Goal: Communication & Community: Answer question/provide support

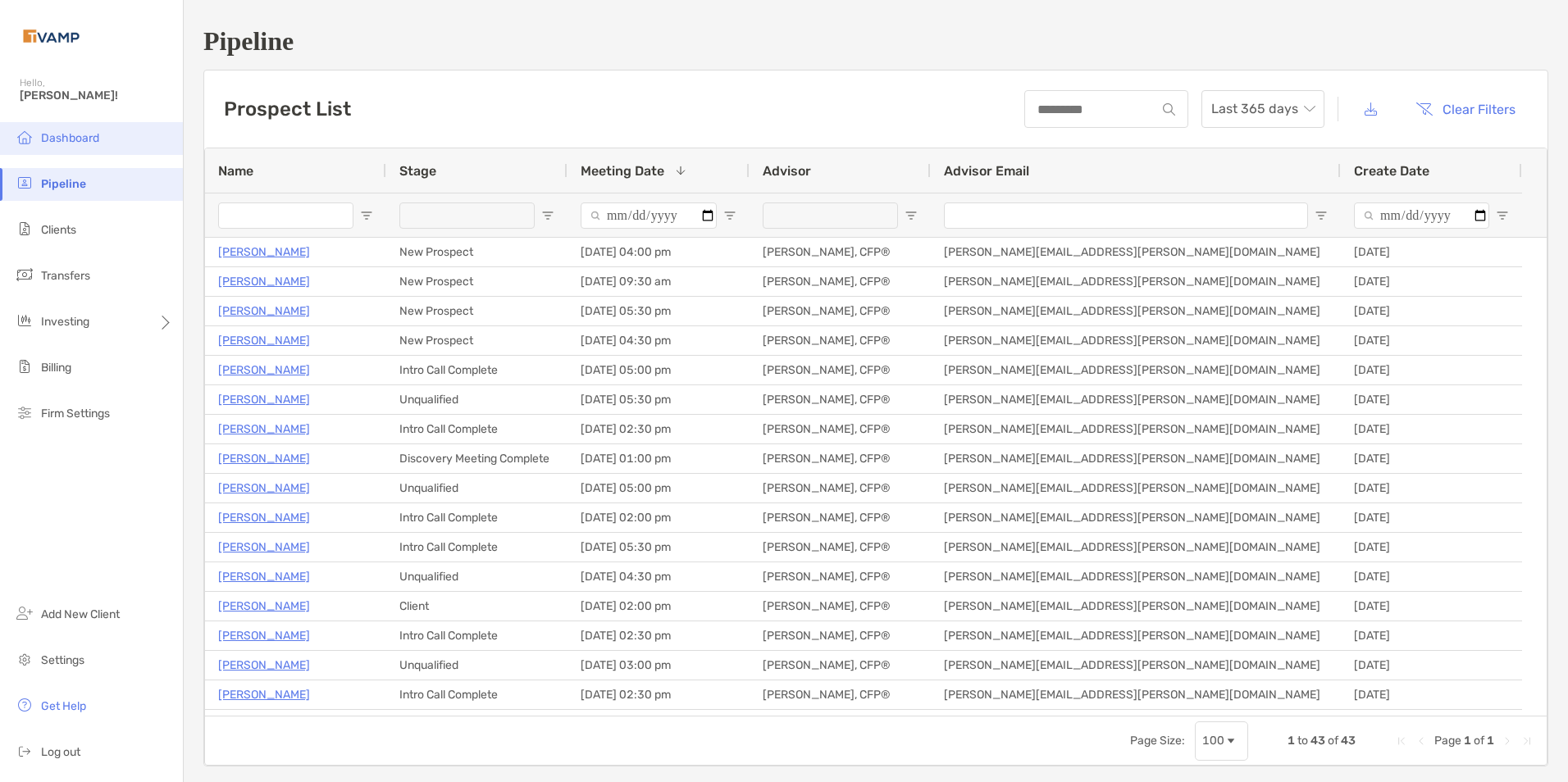
click at [50, 135] on span "Dashboard" at bounding box center [70, 138] width 58 height 14
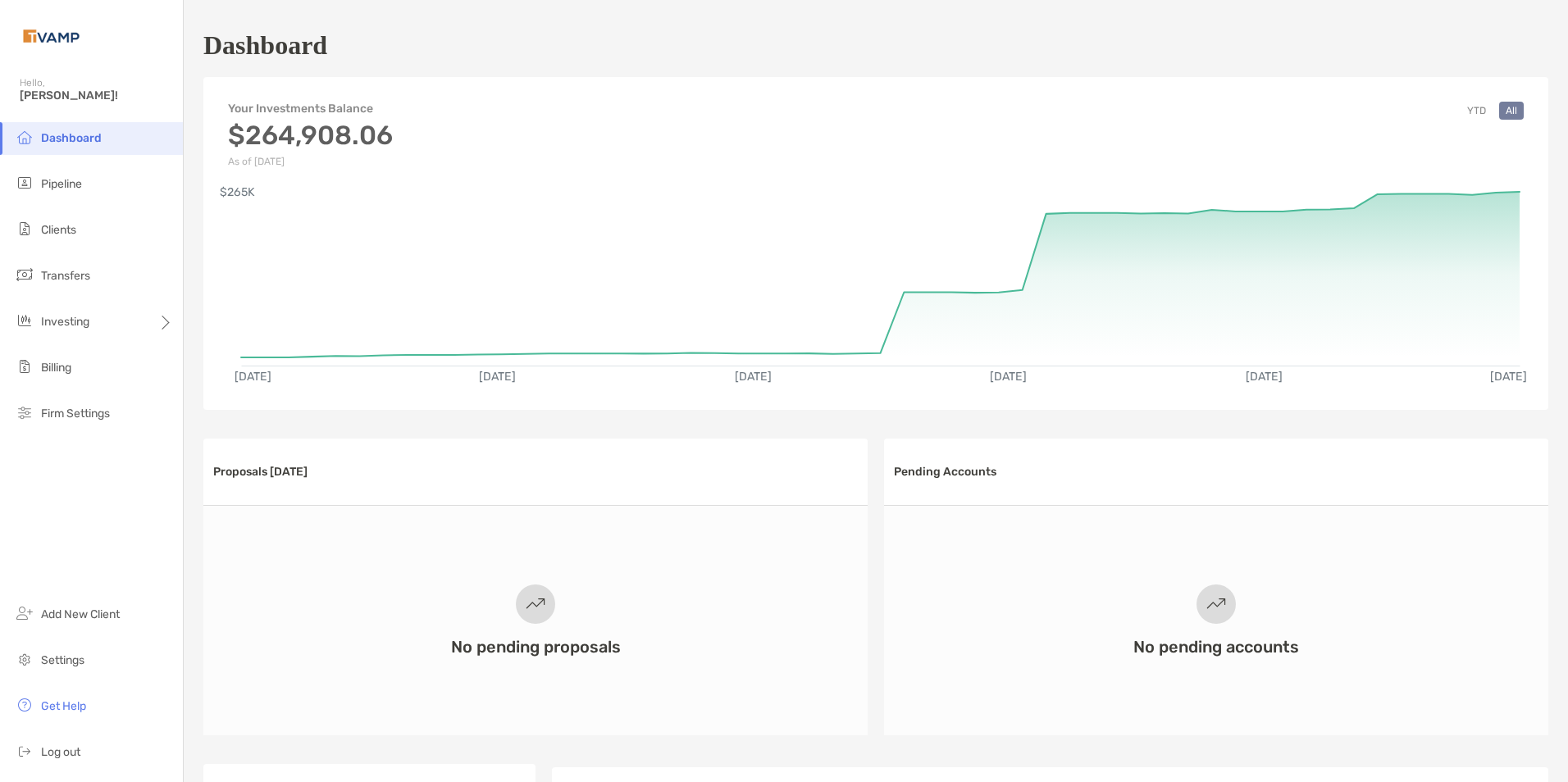
scroll to position [328, 0]
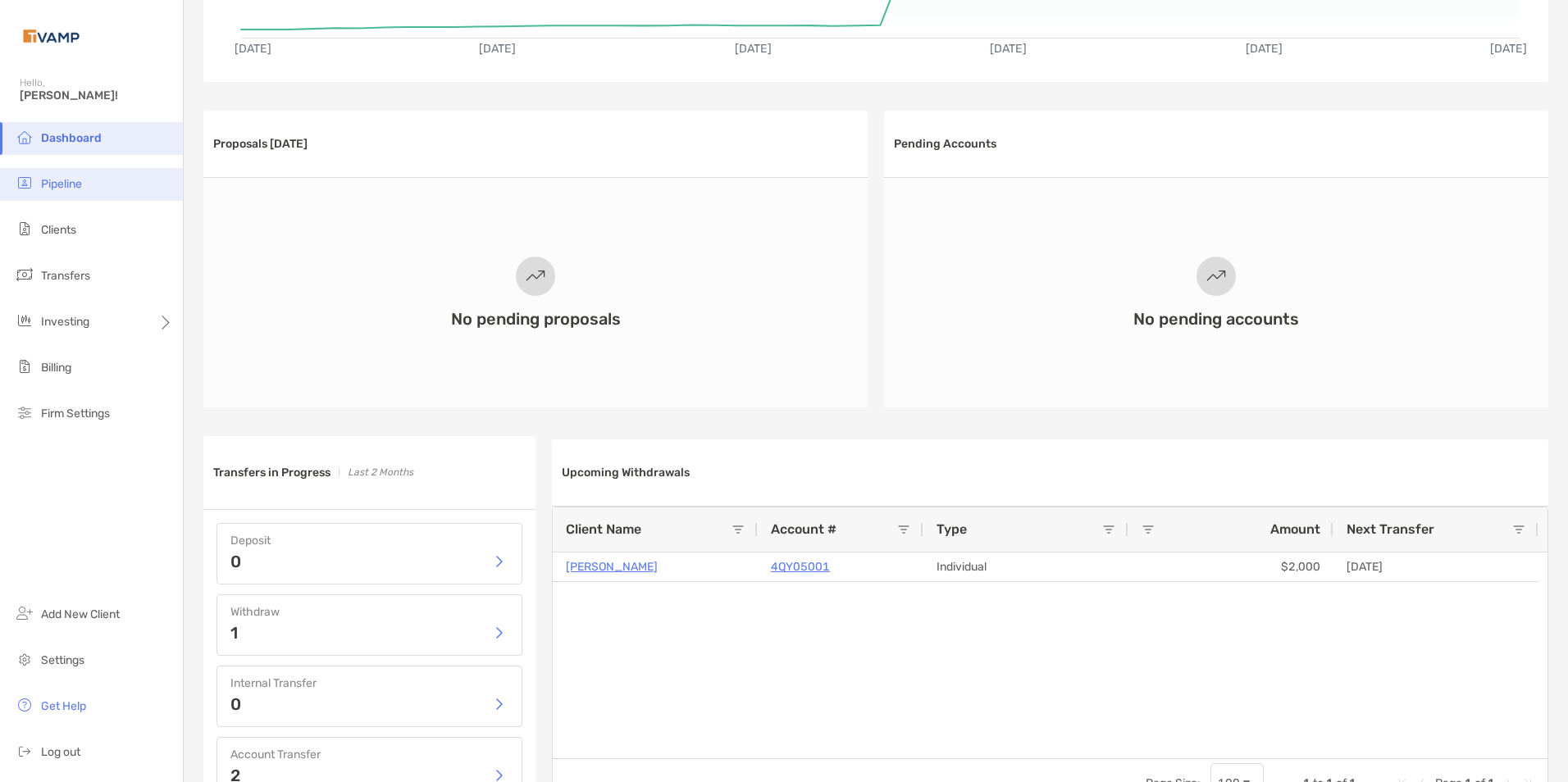
click at [56, 185] on span "Pipeline" at bounding box center [62, 184] width 41 height 14
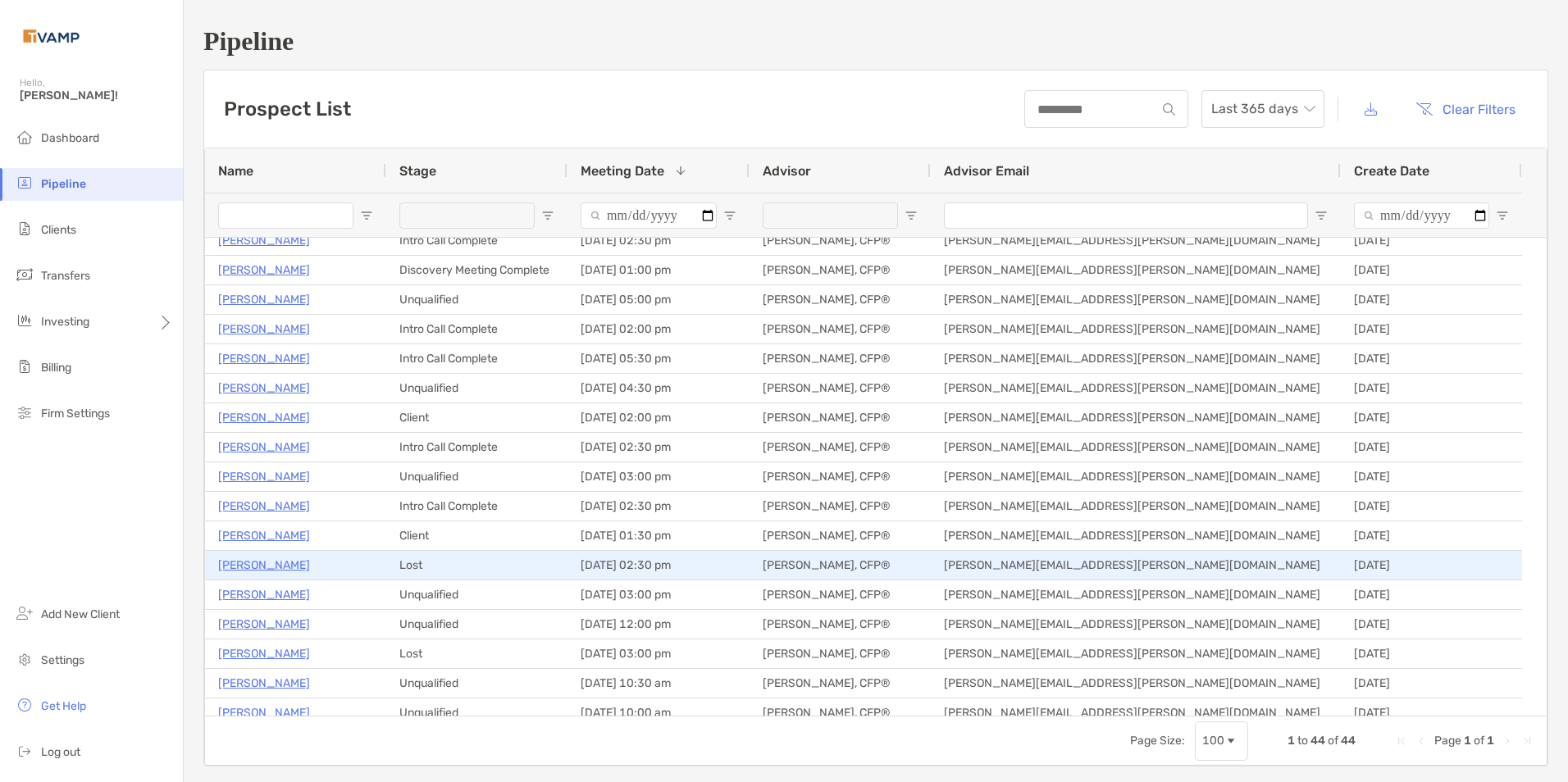
scroll to position [246, 0]
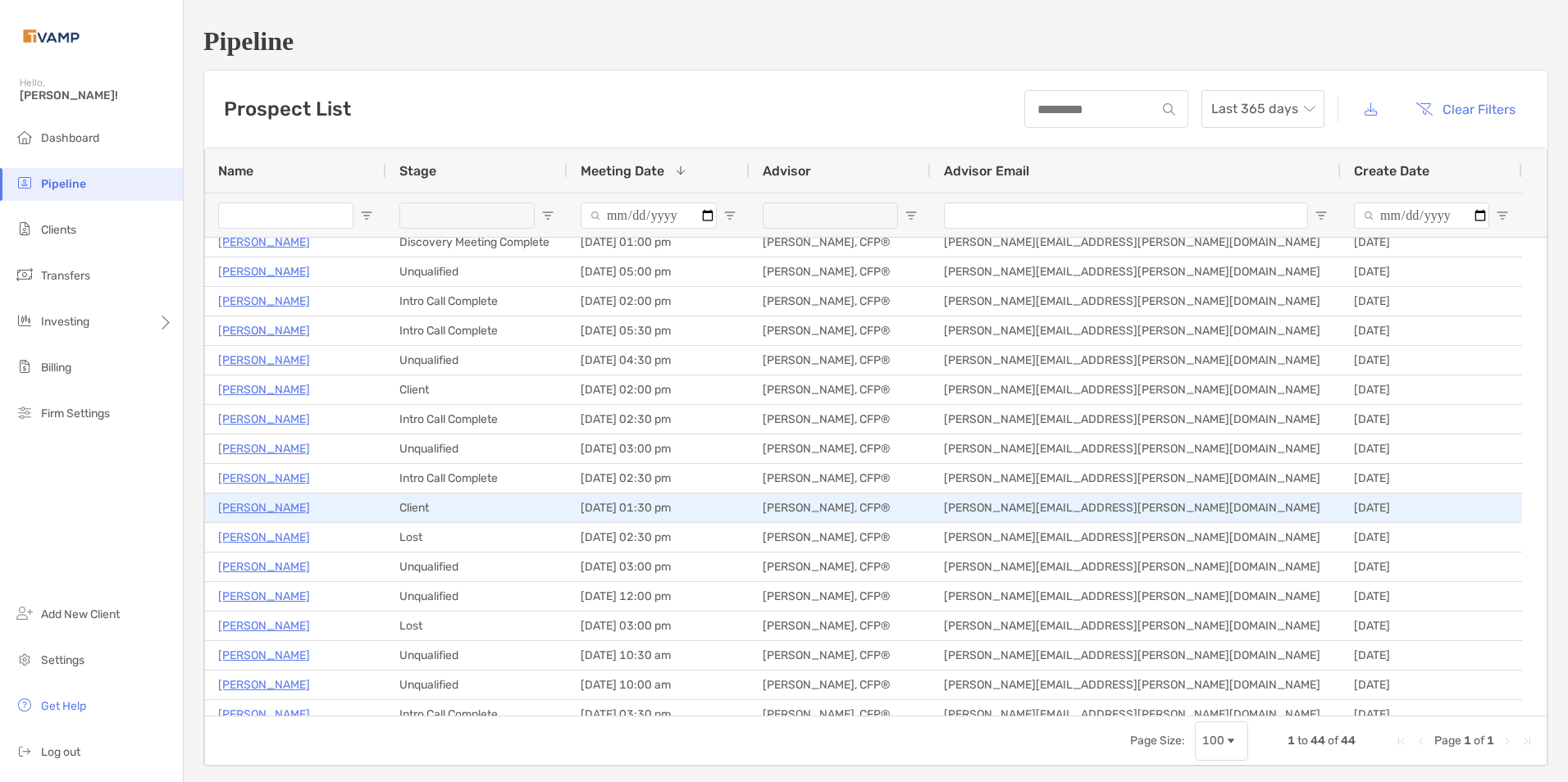
click at [287, 513] on p "Sarah Lindholm" at bounding box center [264, 508] width 92 height 21
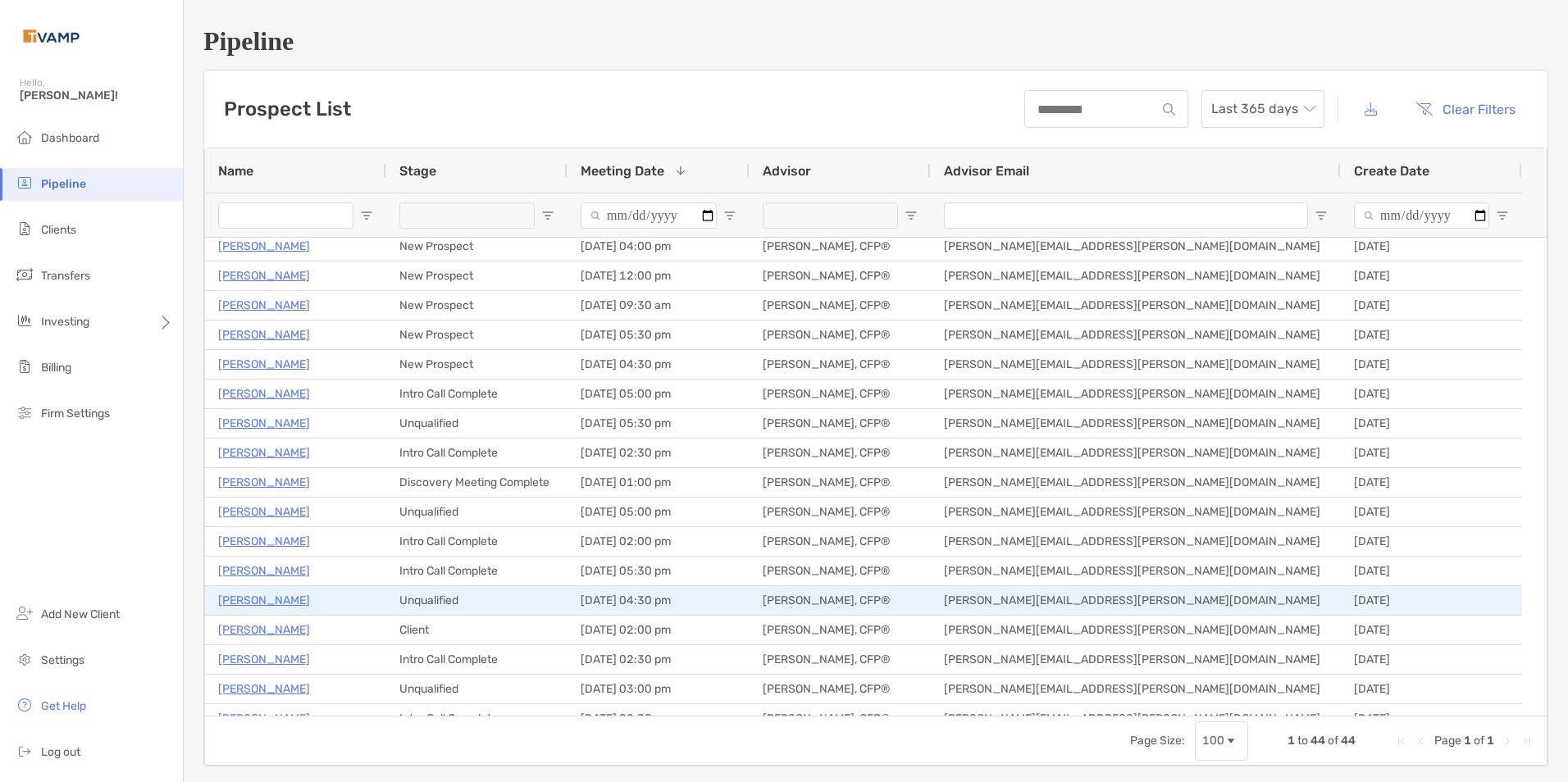
scroll to position [0, 0]
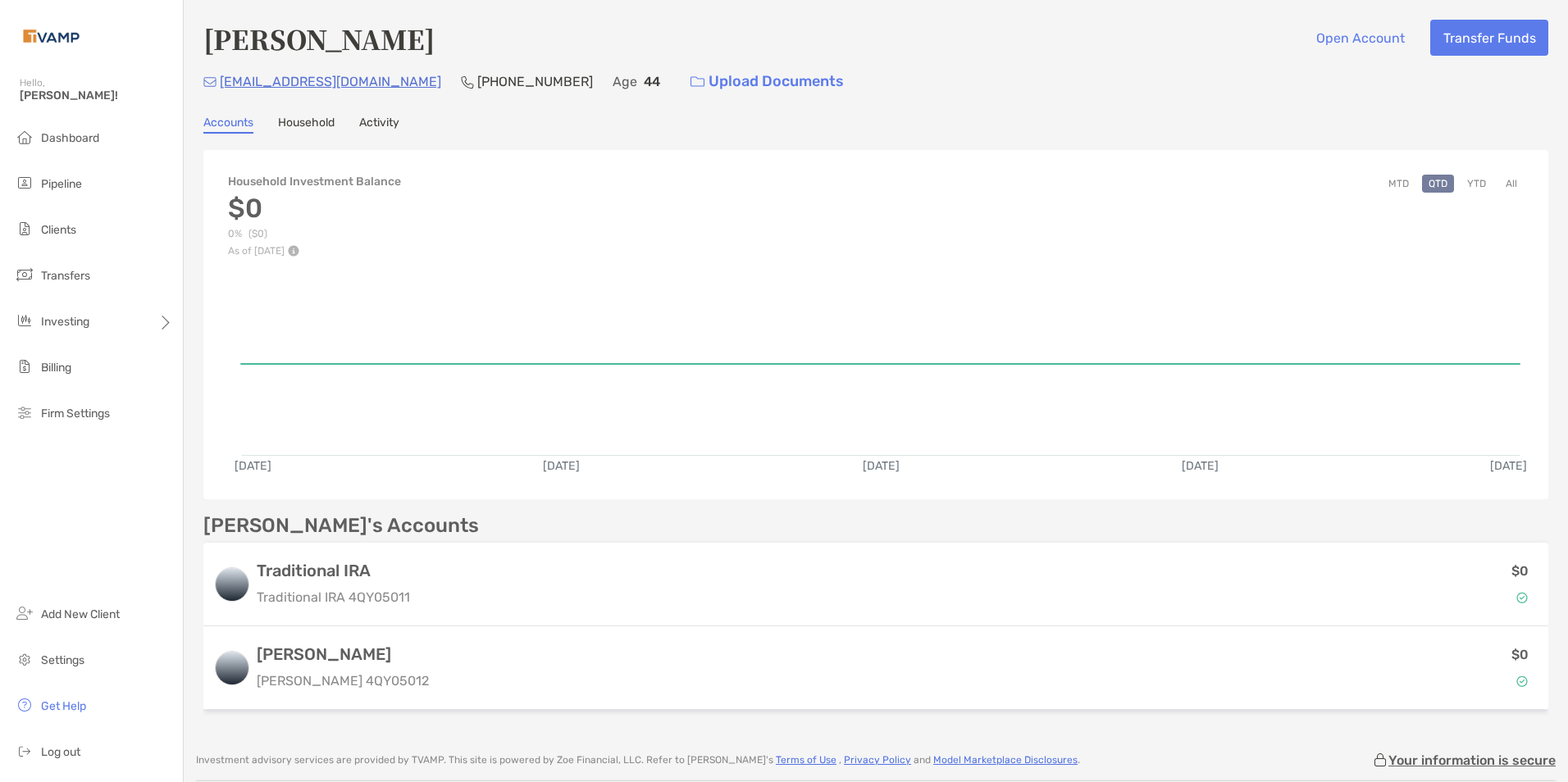
click at [383, 121] on link "Activity" at bounding box center [379, 125] width 40 height 18
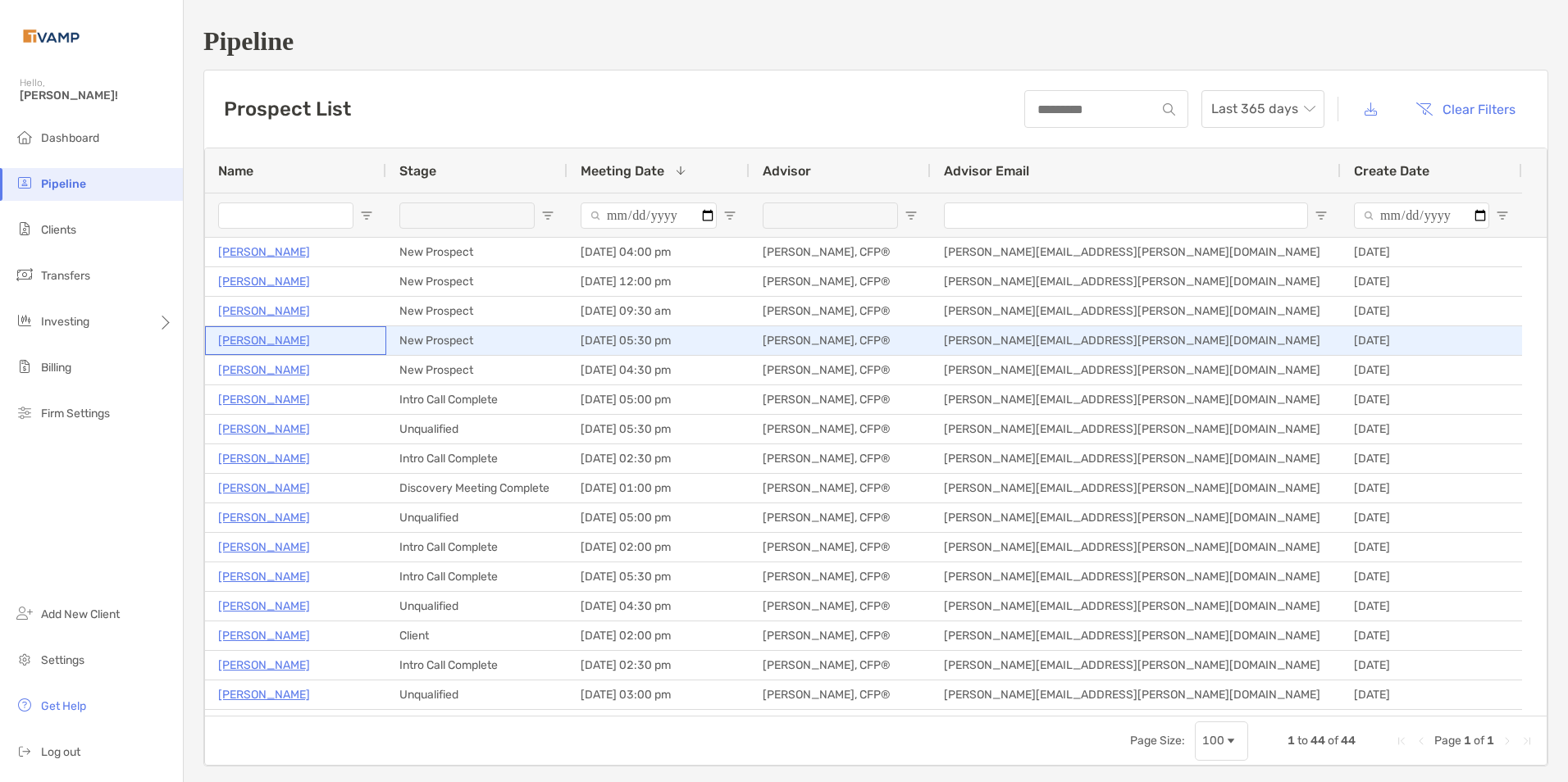
click at [301, 343] on p "[PERSON_NAME]" at bounding box center [264, 341] width 92 height 21
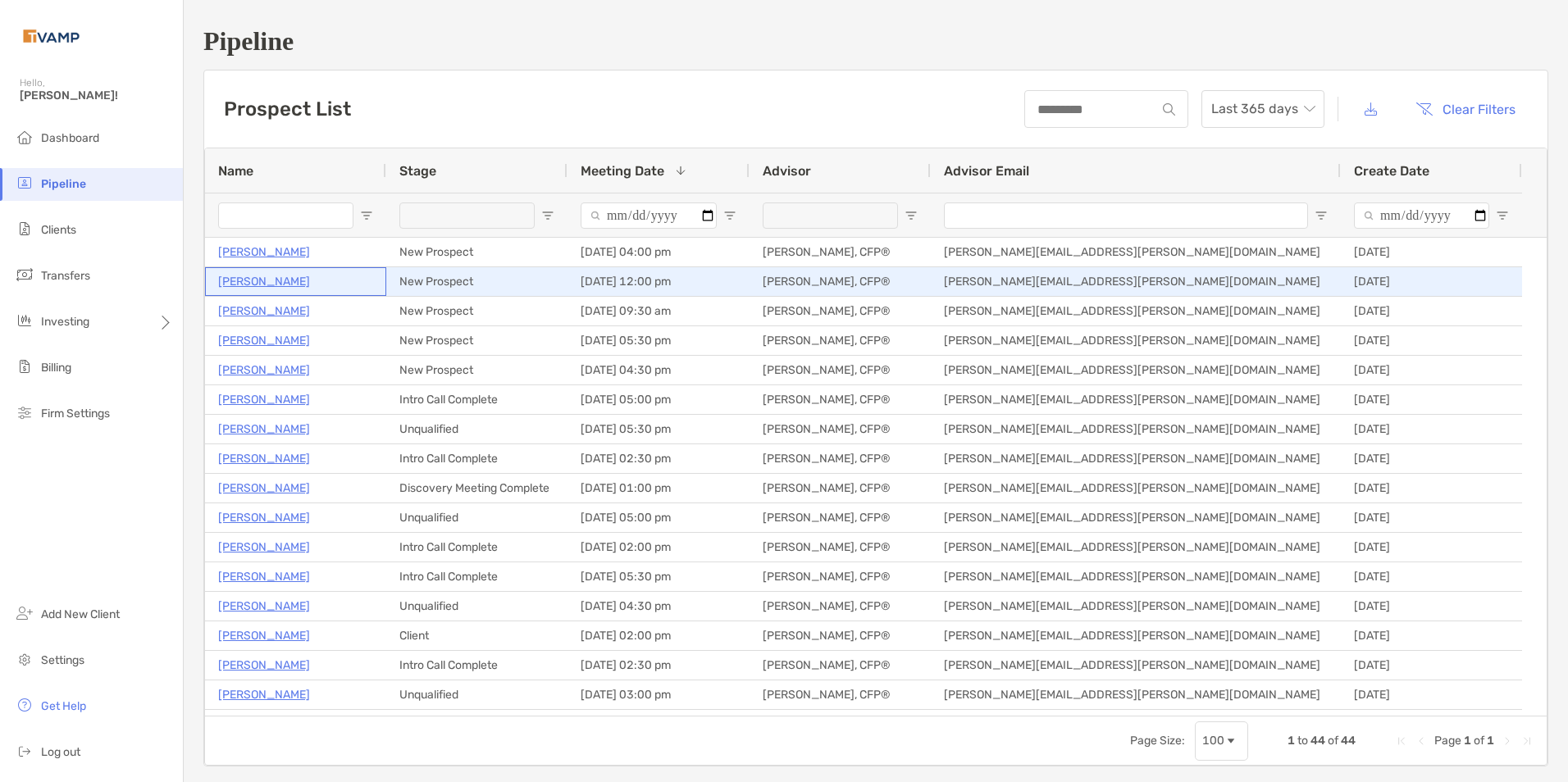
click at [240, 277] on p "Pauline Jarvie" at bounding box center [264, 281] width 92 height 21
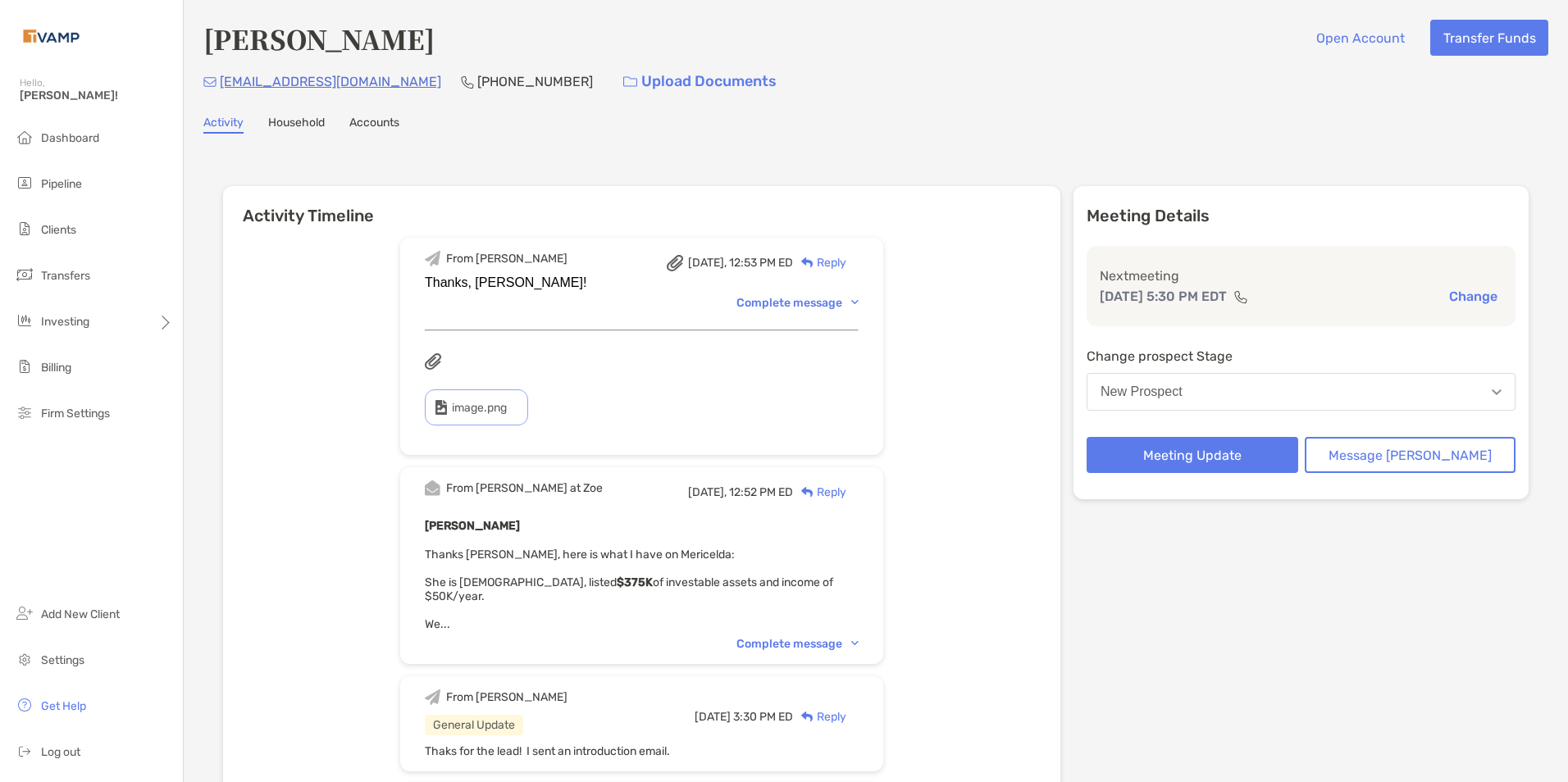
click at [858, 638] on div "Complete message" at bounding box center [797, 644] width 122 height 14
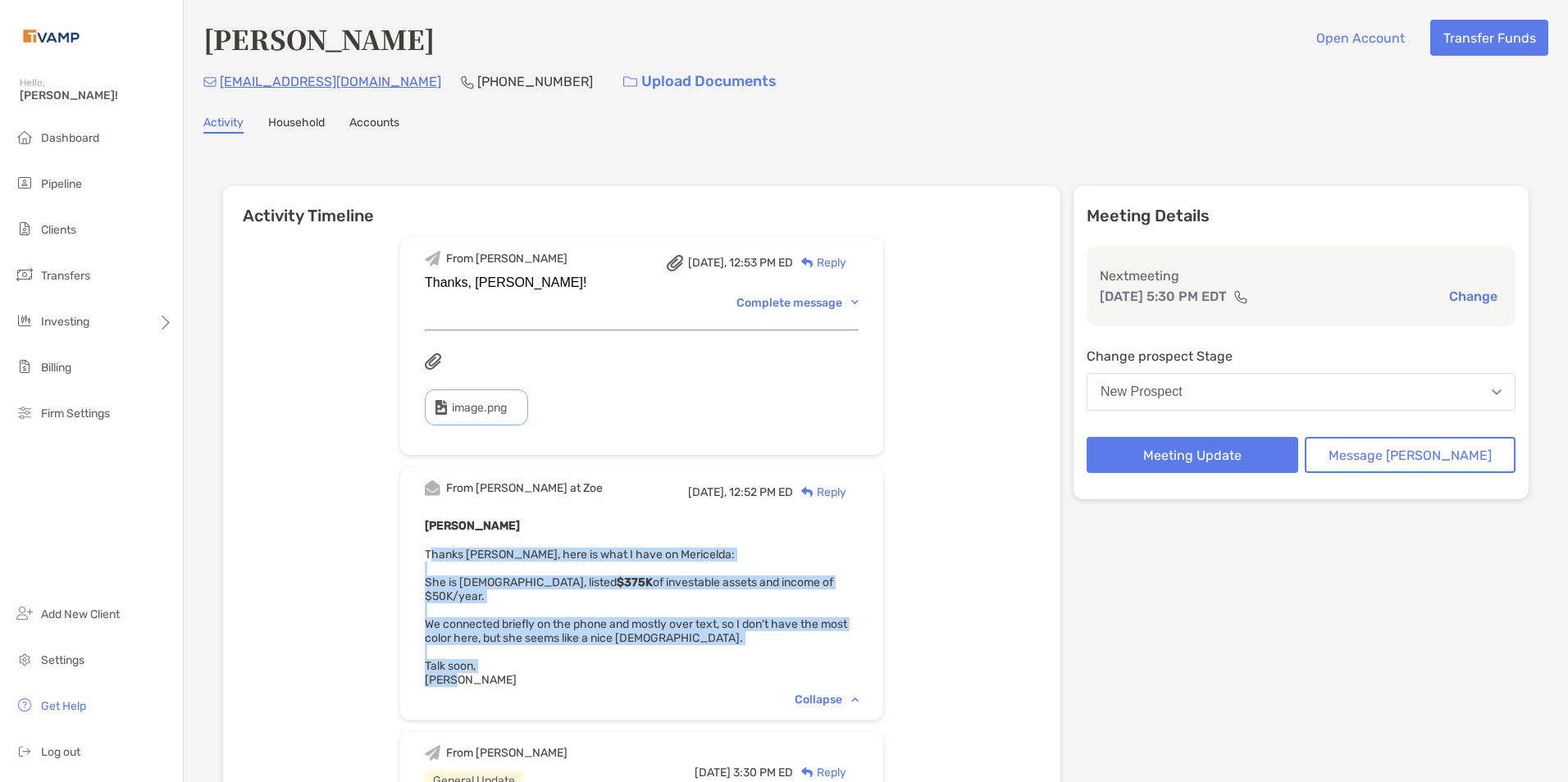
drag, startPoint x: 455, startPoint y: 551, endPoint x: 637, endPoint y: 662, distance: 213.2
click at [637, 662] on div "[PERSON_NAME] Thanks [PERSON_NAME], here is what I have on Mericelda: She is [D…" at bounding box center [642, 601] width 434 height 171
copy span "[PERSON_NAME], here is what I have on Mericelda: She is [DEMOGRAPHIC_DATA], lis…"
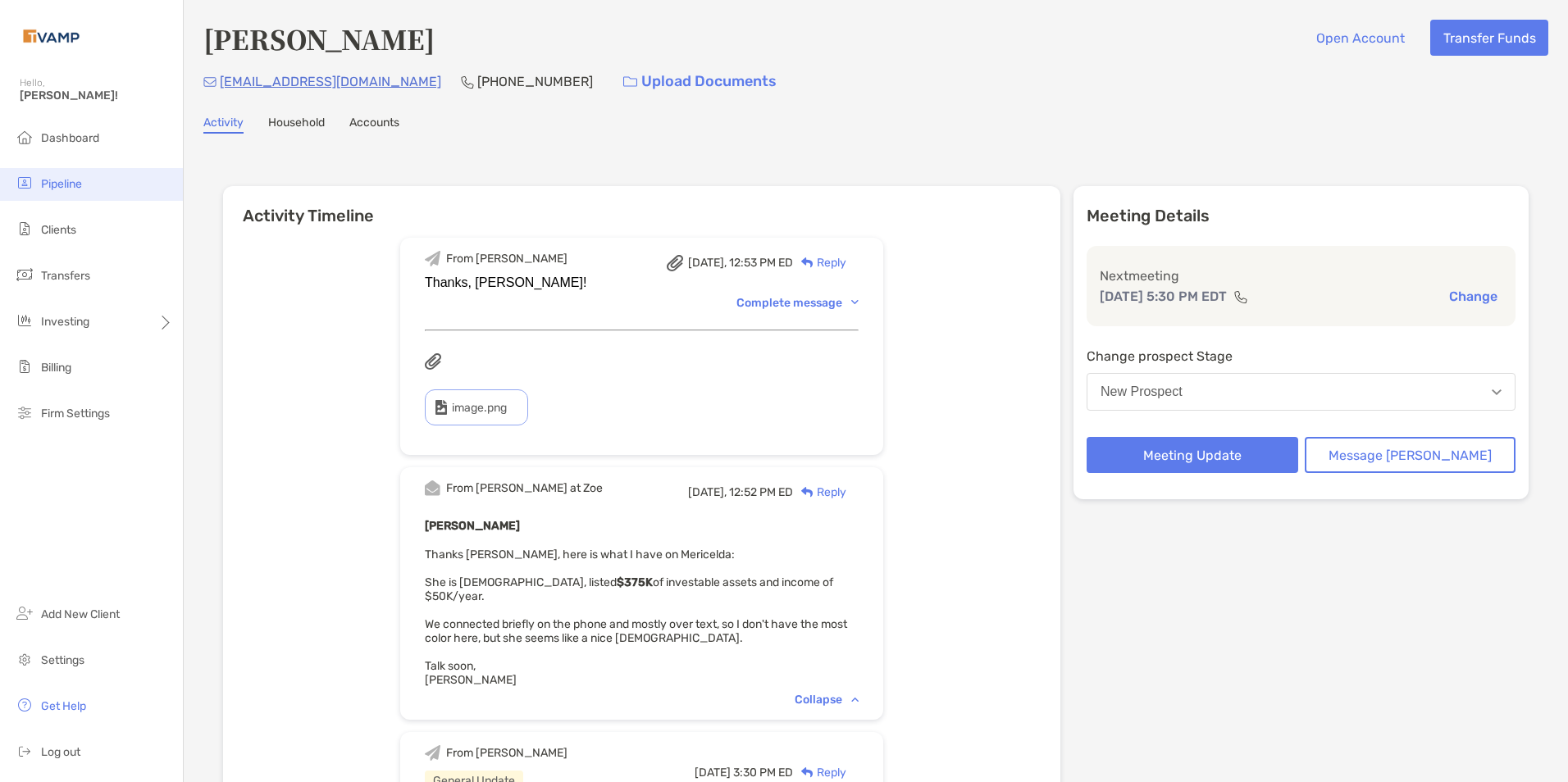
click at [69, 189] on span "Pipeline" at bounding box center [62, 184] width 41 height 14
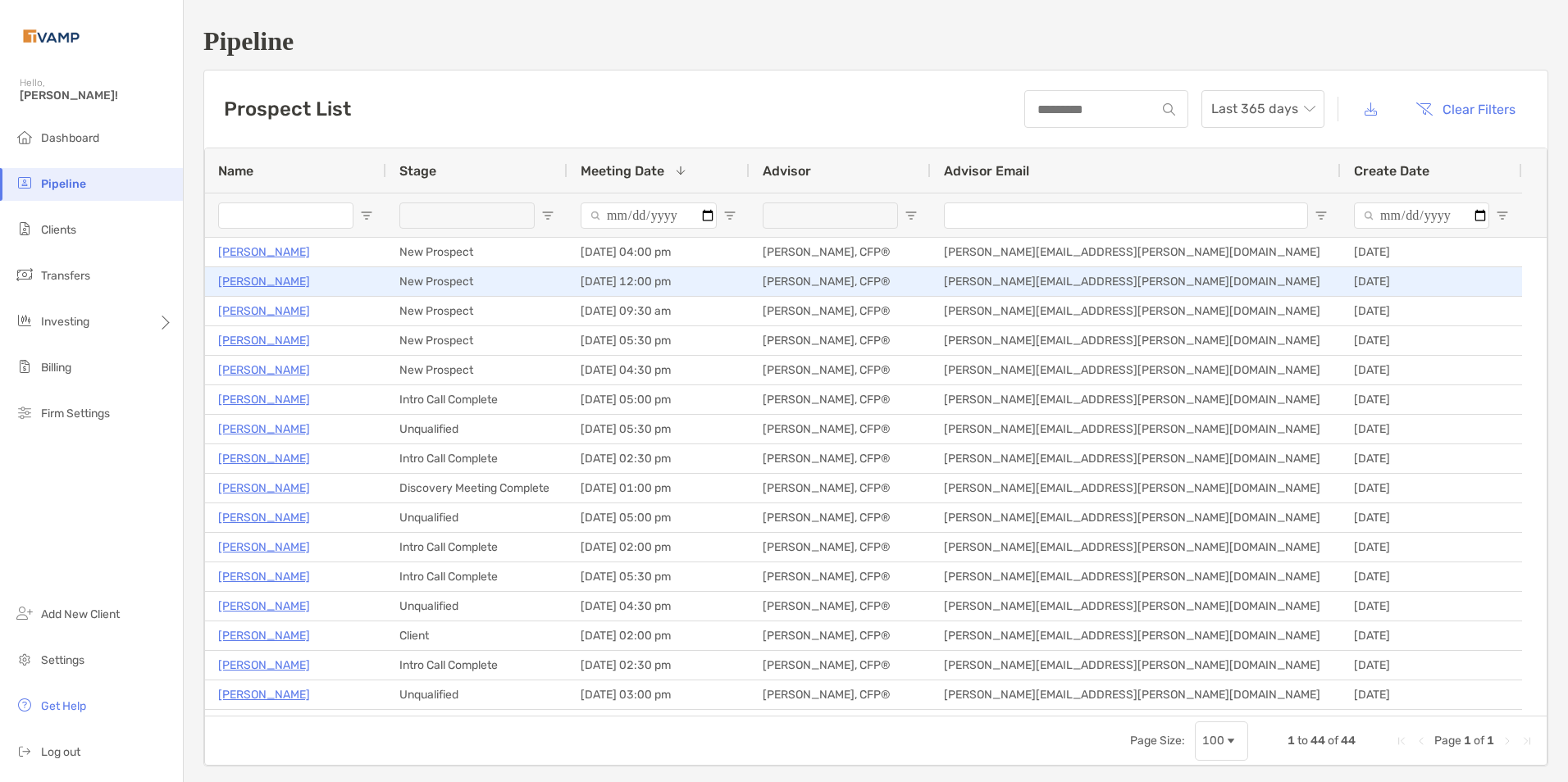
click at [271, 283] on p "[PERSON_NAME]" at bounding box center [264, 281] width 92 height 21
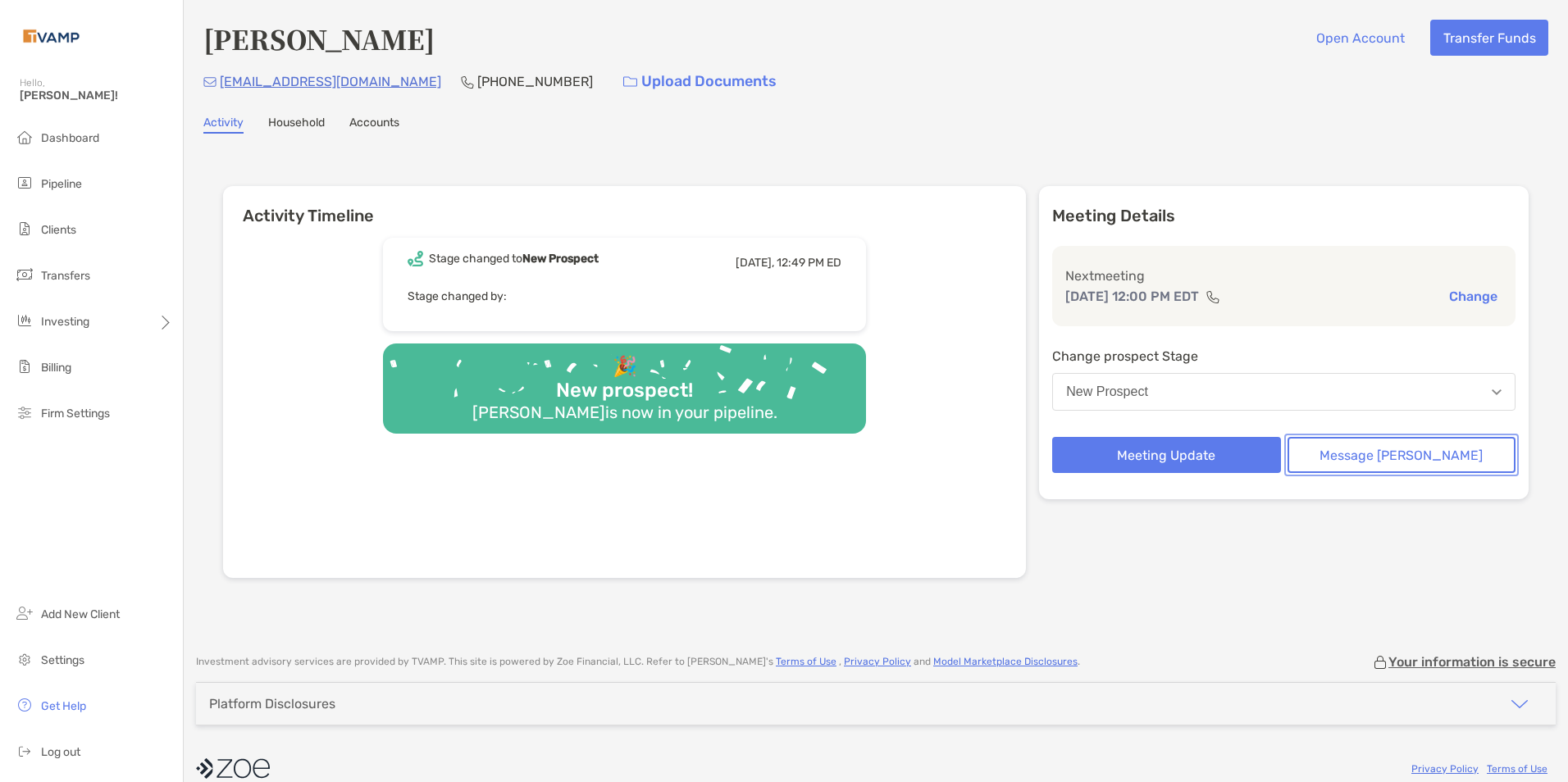
click at [1410, 455] on button "Message [PERSON_NAME]" at bounding box center [1401, 455] width 228 height 36
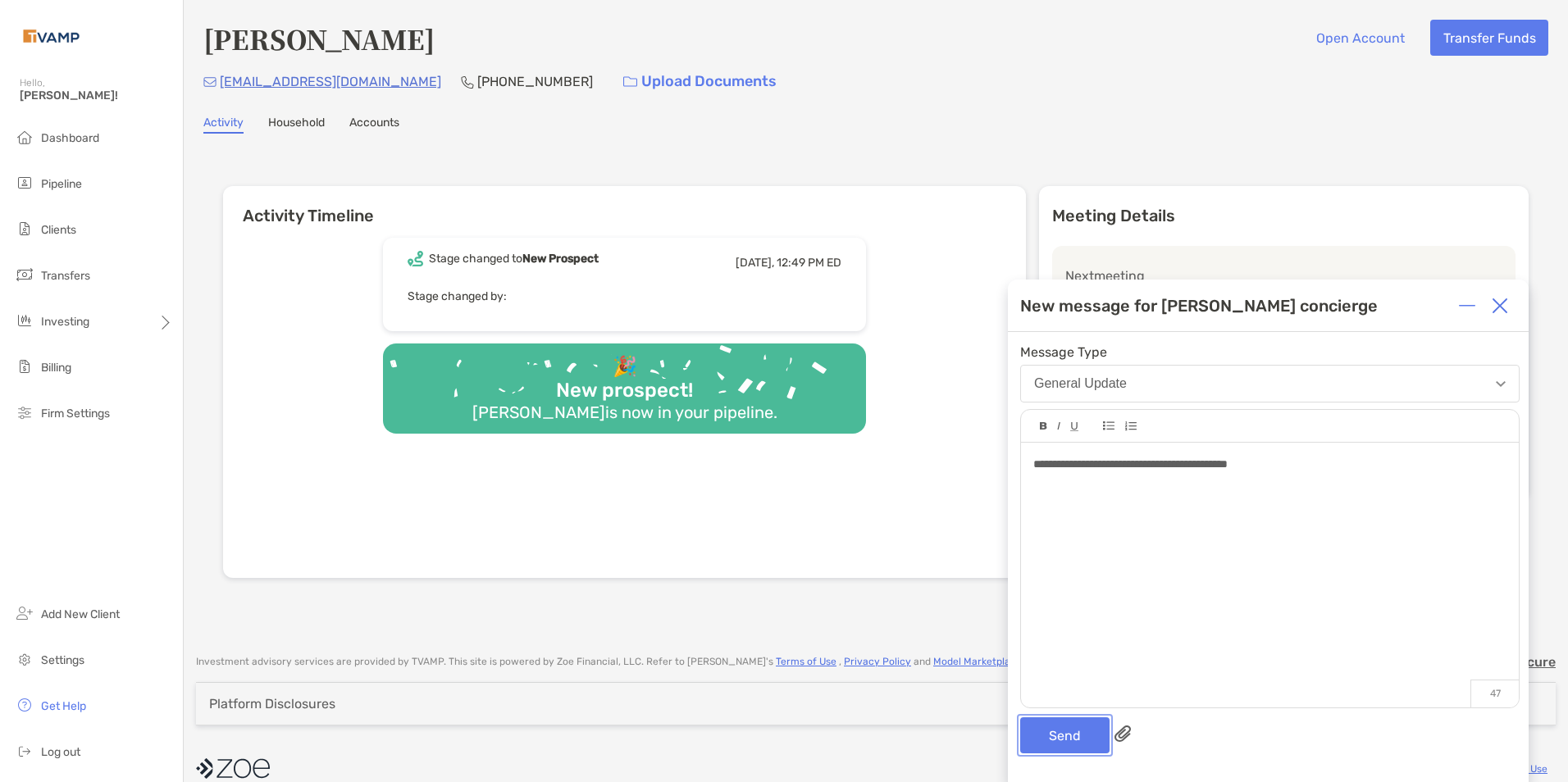
click at [1047, 726] on button "Send" at bounding box center [1064, 735] width 89 height 36
